Goal: Information Seeking & Learning: Learn about a topic

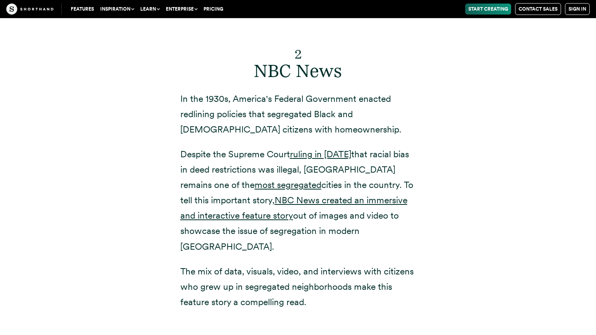
scroll to position [3620, 0]
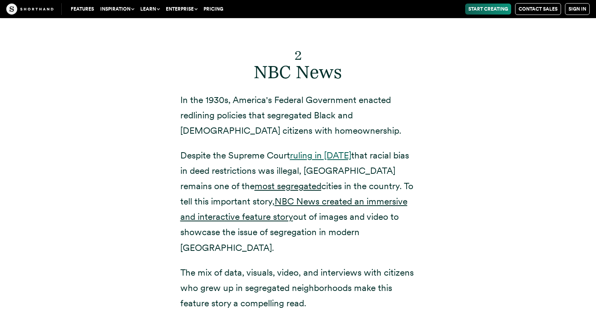
click at [321, 150] on link "ruling in [DATE]" at bounding box center [320, 155] width 61 height 11
click at [229, 161] on p "Despite the Supreme Court ruling in [DATE] that racial bias in deed restriction…" at bounding box center [298, 202] width 236 height 108
click at [255, 180] on link "most segregated" at bounding box center [288, 185] width 67 height 11
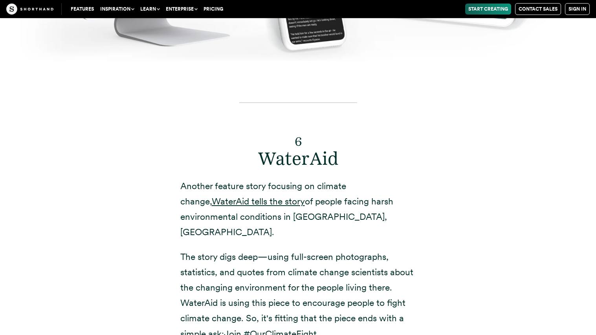
scroll to position [6417, 0]
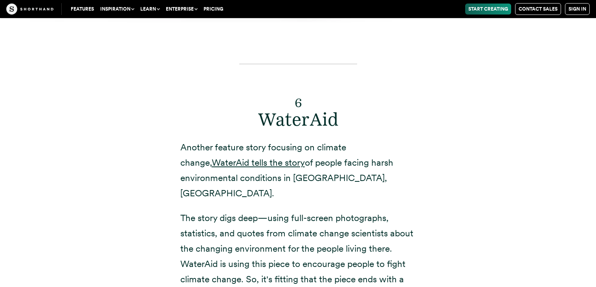
scroll to position [6328, 0]
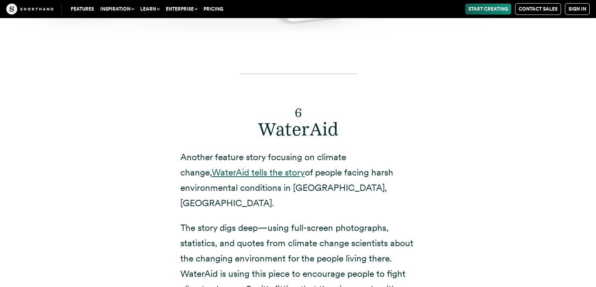
click at [234, 167] on link "WaterAid tells the story" at bounding box center [258, 172] width 93 height 11
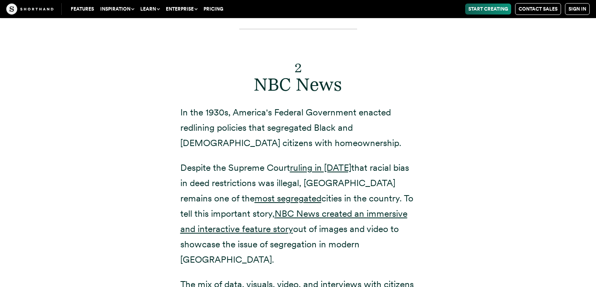
scroll to position [3503, 0]
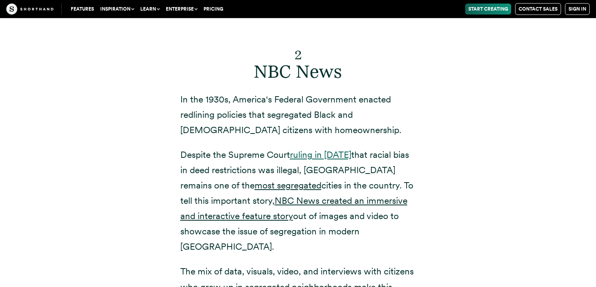
click at [312, 149] on link "ruling in [DATE]" at bounding box center [320, 154] width 61 height 11
click at [305, 195] on link "NBC News created an immersive and interactive feature story" at bounding box center [293, 208] width 227 height 26
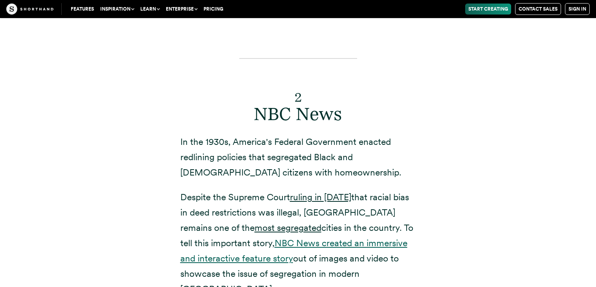
scroll to position [3456, 0]
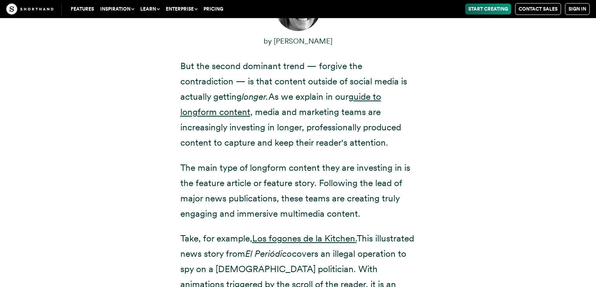
scroll to position [347, 0]
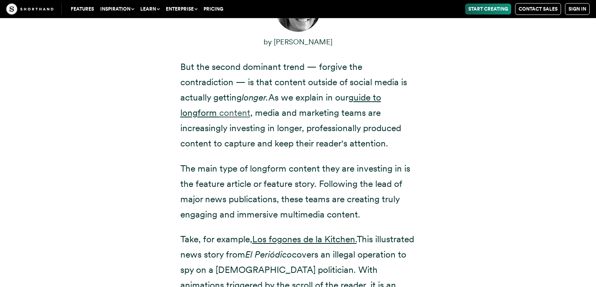
click at [242, 112] on link "content" at bounding box center [234, 112] width 31 height 11
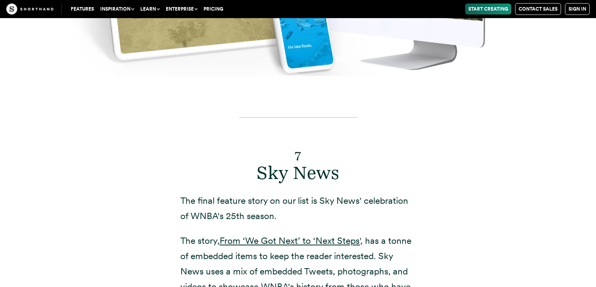
scroll to position [6848, 0]
click at [258, 236] on link "From ‘We Got Next’ to ‘Next Steps'" at bounding box center [290, 241] width 141 height 11
click at [201, 141] on h2 "7 Sky News" at bounding box center [298, 162] width 236 height 43
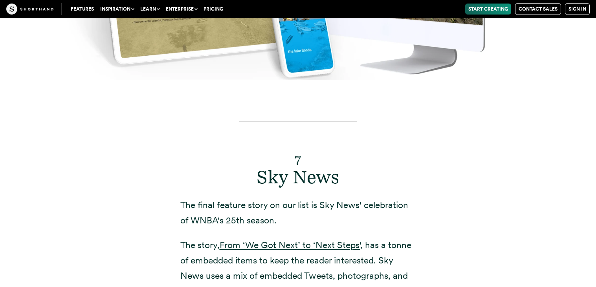
scroll to position [6842, 0]
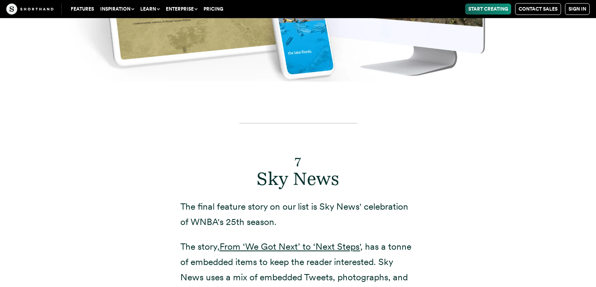
click at [594, 98] on div "7 Sky News The final feature story on our list is Sky News' celebration of WNBA…" at bounding box center [298, 258] width 596 height 321
click at [569, 238] on div "7 Sky News The final feature story on our list is Sky News' celebration of WNBA…" at bounding box center [298, 258] width 596 height 321
click at [89, 98] on div "7 Sky News The final feature story on our list is Sky News' celebration of WNBA…" at bounding box center [298, 258] width 535 height 321
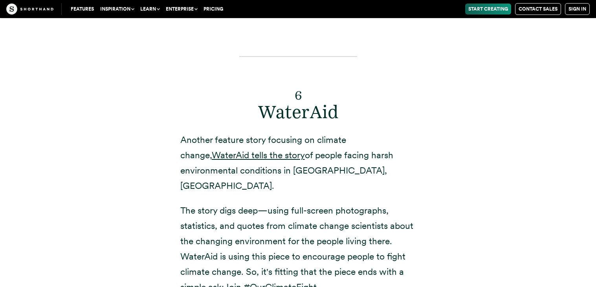
scroll to position [6346, 0]
